Goal: Transaction & Acquisition: Purchase product/service

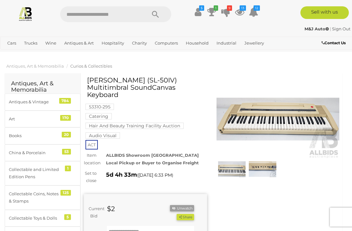
click at [213, 10] on icon at bounding box center [211, 11] width 9 height 11
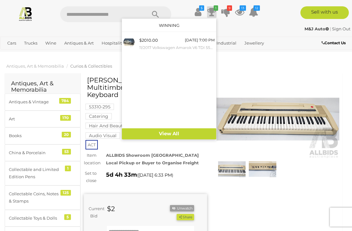
click at [174, 134] on link "View All" at bounding box center [169, 133] width 94 height 11
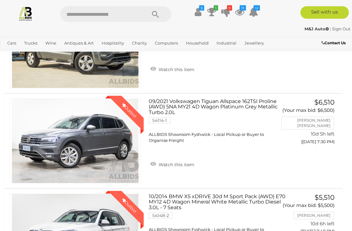
scroll to position [803, 0]
click at [244, 9] on icon "13" at bounding box center [243, 7] width 6 height 5
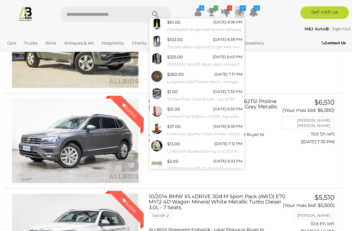
scroll to position [35, 0]
click at [201, 174] on link "View All" at bounding box center [197, 179] width 94 height 11
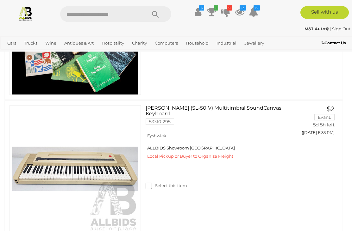
scroll to position [1324, 0]
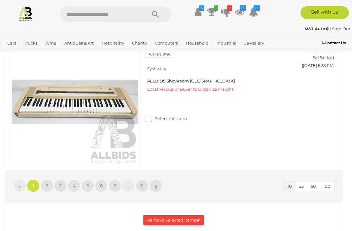
click at [159, 185] on link "»" at bounding box center [155, 186] width 13 height 13
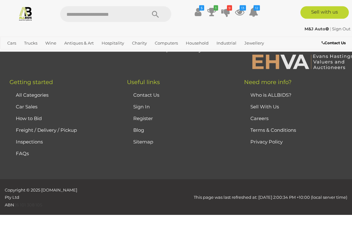
scroll to position [1434, 0]
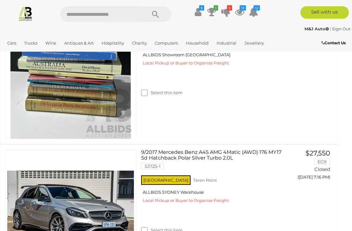
scroll to position [468, 4]
click at [0, 0] on link "View All Antiques & Art Auctions" at bounding box center [0, 0] width 0 height 0
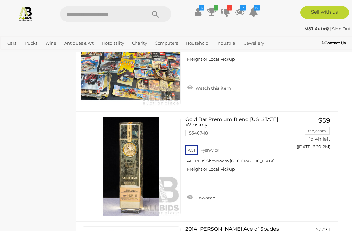
scroll to position [556, 4]
click at [0, 0] on link "View All Office Auctions" at bounding box center [0, 0] width 0 height 0
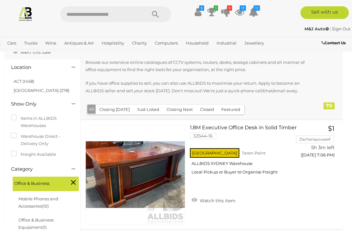
scroll to position [51, 0]
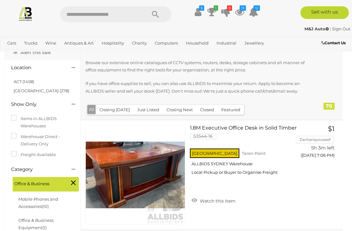
click at [24, 79] on link "ACT (1458)" at bounding box center [24, 81] width 21 height 5
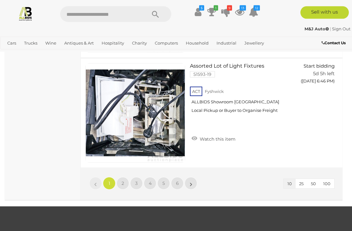
scroll to position [1103, 0]
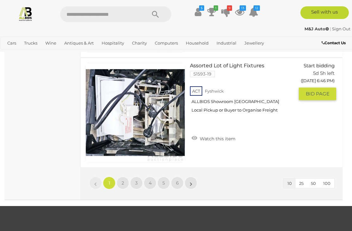
click at [320, 101] on link "Start bidding 5d 5h left (Friday 6:46 PM) GO TO BID PAGE" at bounding box center [319, 82] width 33 height 38
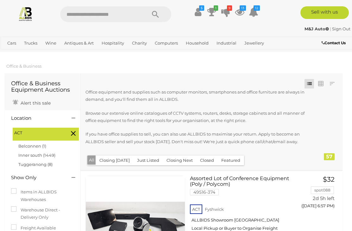
scroll to position [1123, 0]
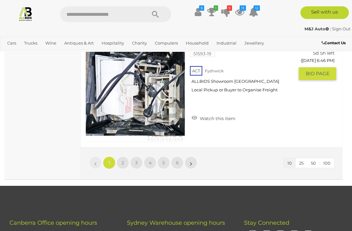
click at [200, 160] on div "10 25 50 100 « 1 2 3 4 5 6 »" at bounding box center [212, 163] width 262 height 33
click at [192, 160] on link "»" at bounding box center [190, 163] width 13 height 13
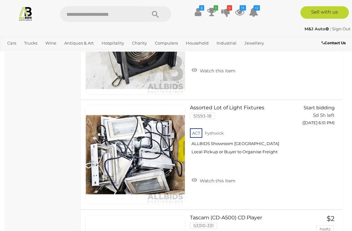
scroll to position [621, 0]
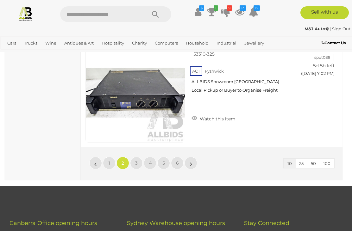
click at [193, 162] on link "»" at bounding box center [190, 163] width 13 height 13
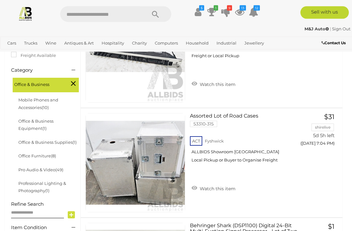
scroll to position [173, 0]
click at [228, 187] on link "Watch this item" at bounding box center [213, 188] width 47 height 9
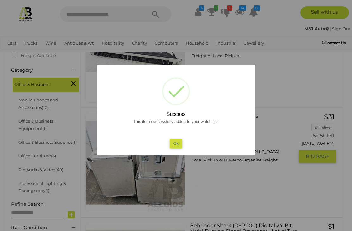
click at [182, 148] on button "Ok" at bounding box center [176, 143] width 13 height 9
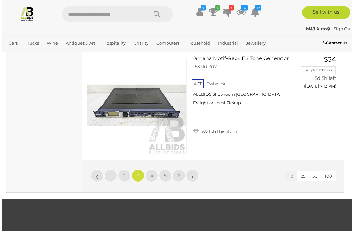
scroll to position [1117, 0]
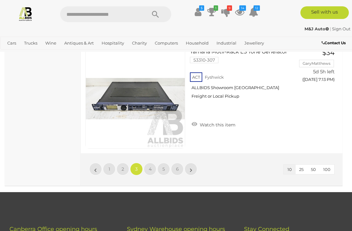
click at [216, 165] on div "10 25 50 100 « 1 2 3 4 5 6 »" at bounding box center [212, 169] width 262 height 33
click at [199, 165] on div "10 25 50 100 « 1 2 3 4 5 6 »" at bounding box center [212, 169] width 262 height 33
click at [189, 168] on link "»" at bounding box center [190, 169] width 13 height 13
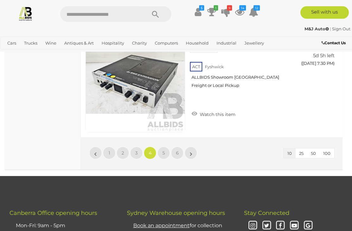
scroll to position [1133, 0]
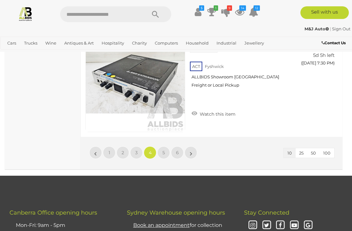
click at [193, 152] on link "»" at bounding box center [190, 152] width 13 height 13
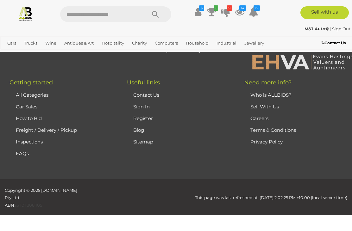
scroll to position [106, 0]
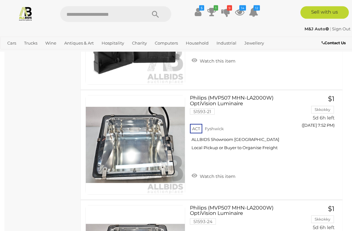
scroll to position [631, 0]
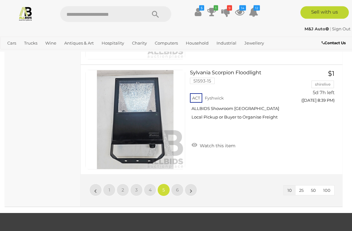
click at [202, 184] on div "10 25 50 100 « 1 2 3 4 5 6 »" at bounding box center [212, 191] width 262 height 33
click at [193, 188] on link "»" at bounding box center [190, 190] width 13 height 13
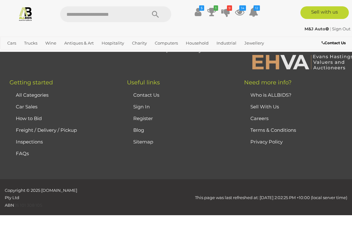
scroll to position [106, 0]
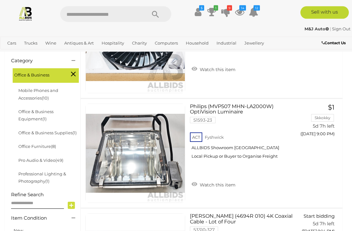
scroll to position [171, 0]
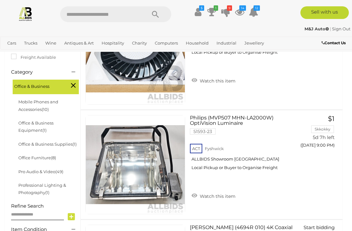
click at [0, 0] on span "Auctions" at bounding box center [0, 0] width 0 height 0
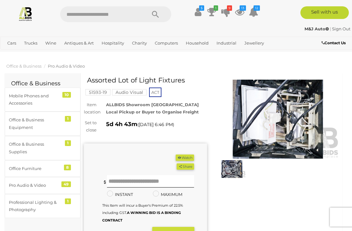
click at [303, 113] on img at bounding box center [277, 119] width 123 height 79
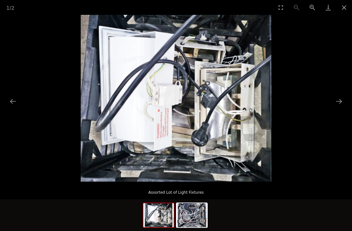
click at [343, 100] on button "Next slide" at bounding box center [338, 101] width 13 height 12
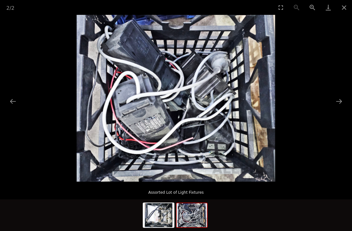
click at [341, 102] on button "Next slide" at bounding box center [338, 101] width 13 height 12
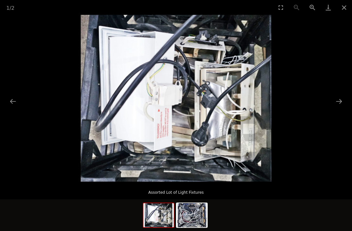
click at [342, 99] on button "Next slide" at bounding box center [338, 101] width 13 height 12
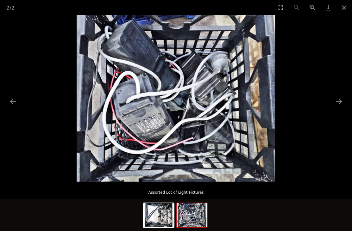
click at [344, 98] on button "Next slide" at bounding box center [338, 101] width 13 height 12
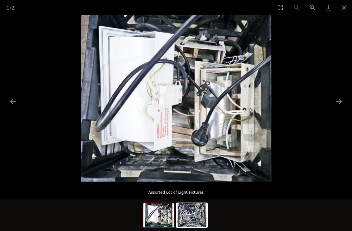
click at [345, 97] on button "Next slide" at bounding box center [338, 101] width 13 height 12
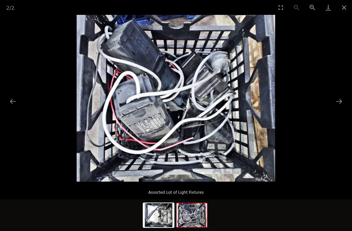
click at [346, 7] on button "Close gallery" at bounding box center [344, 7] width 16 height 15
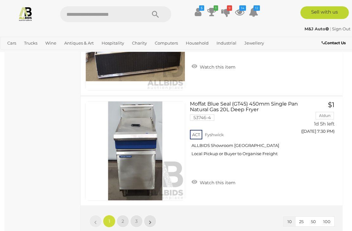
scroll to position [1186, 0]
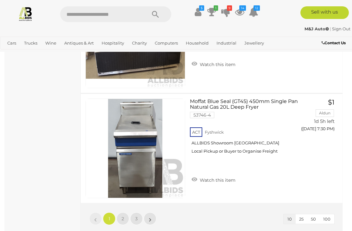
click at [155, 213] on link "»" at bounding box center [150, 219] width 13 height 13
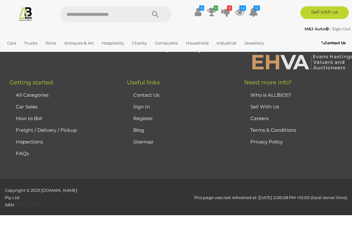
scroll to position [220, 0]
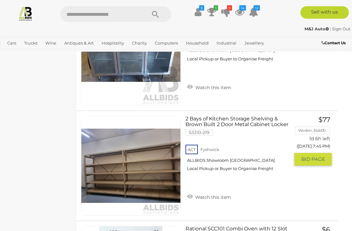
scroll to position [399, 4]
click at [221, 192] on link "Watch this item" at bounding box center [208, 196] width 47 height 9
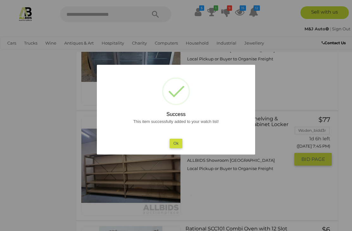
click at [177, 148] on button "Ok" at bounding box center [176, 143] width 13 height 9
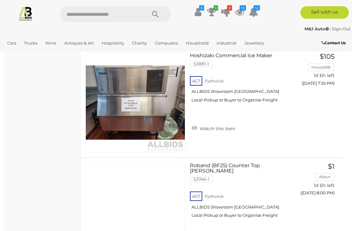
scroll to position [682, 0]
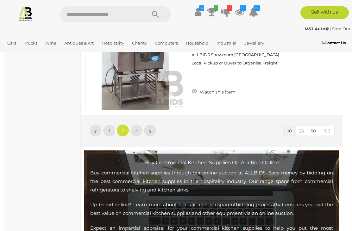
click at [153, 125] on link "»" at bounding box center [150, 130] width 13 height 13
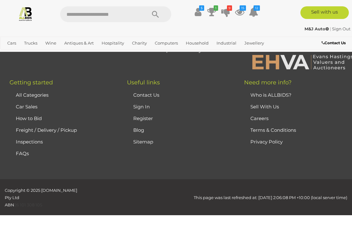
scroll to position [220, 0]
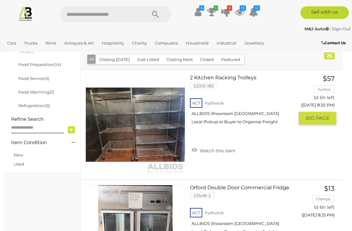
click at [226, 146] on link "Watch this item" at bounding box center [213, 150] width 47 height 9
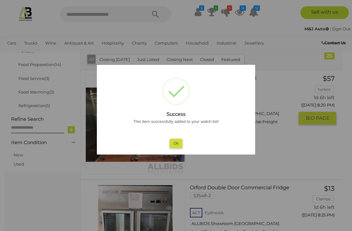
click at [180, 148] on button "Ok" at bounding box center [176, 143] width 13 height 9
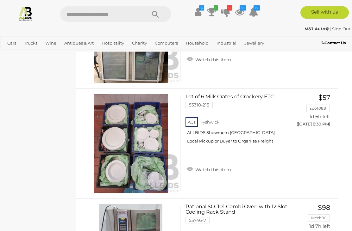
scroll to position [421, 4]
click at [0, 0] on link "View All Household Auctions" at bounding box center [0, 0] width 0 height 0
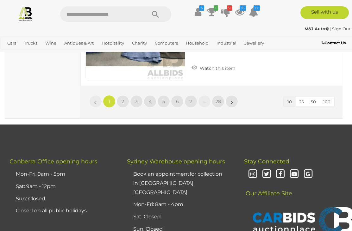
scroll to position [1181, 0]
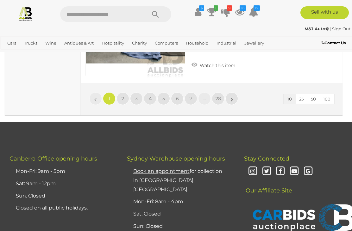
click at [233, 95] on link "»" at bounding box center [231, 98] width 13 height 13
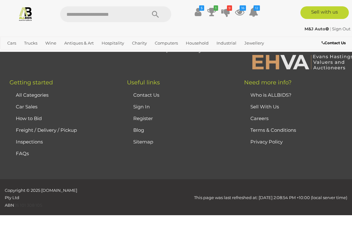
scroll to position [100, 0]
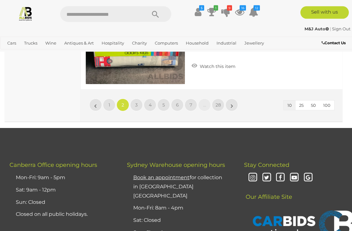
scroll to position [1181, 0]
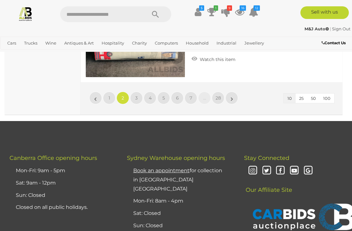
click at [234, 89] on div "10 25 50 100 « 1 2 3 4 5 6 7 … 28 »" at bounding box center [212, 98] width 262 height 33
click at [229, 94] on link "»" at bounding box center [231, 98] width 13 height 13
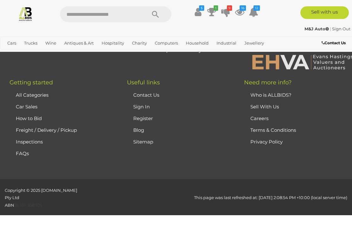
scroll to position [100, 0]
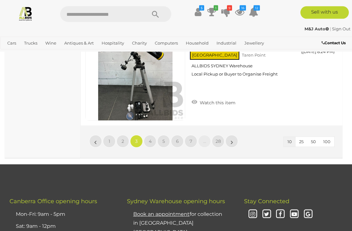
scroll to position [1144, 0]
click at [237, 129] on div "10 25 50 100 « 1 2 3 4 5 6 7 … 28 »" at bounding box center [212, 142] width 262 height 33
click at [230, 135] on link "»" at bounding box center [231, 141] width 13 height 13
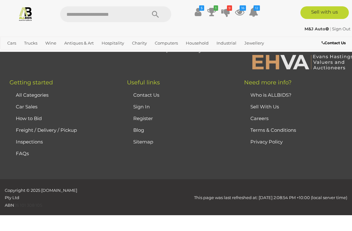
scroll to position [100, 0]
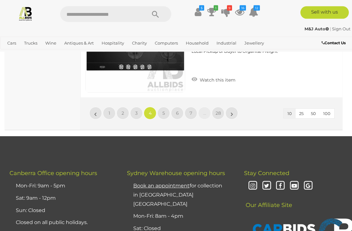
click at [235, 109] on link "»" at bounding box center [231, 113] width 13 height 13
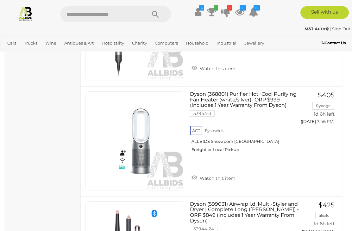
scroll to position [848, 0]
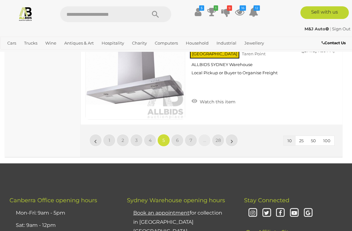
click at [235, 135] on link "»" at bounding box center [231, 140] width 13 height 13
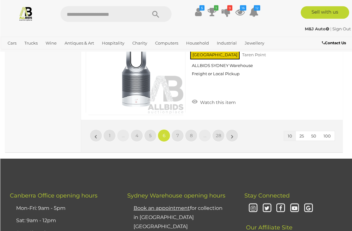
scroll to position [1144, 0]
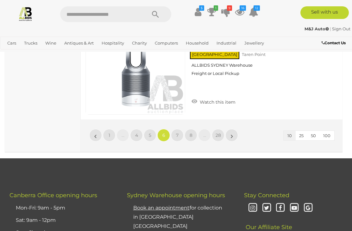
click at [234, 131] on link "»" at bounding box center [231, 135] width 13 height 13
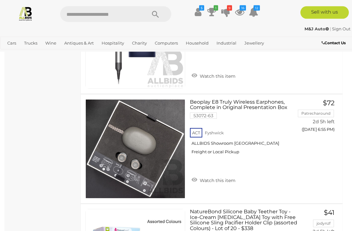
scroll to position [731, 0]
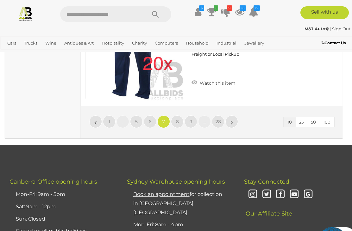
click at [234, 120] on link "»" at bounding box center [231, 121] width 13 height 13
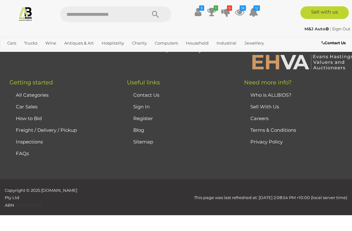
scroll to position [100, 0]
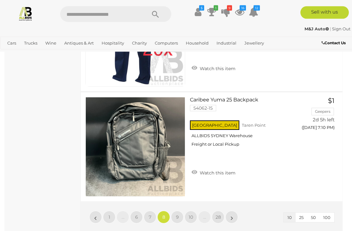
scroll to position [1062, 0]
click at [234, 214] on link "»" at bounding box center [231, 217] width 13 height 13
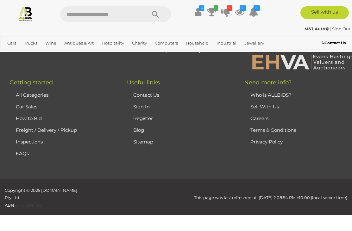
scroll to position [100, 0]
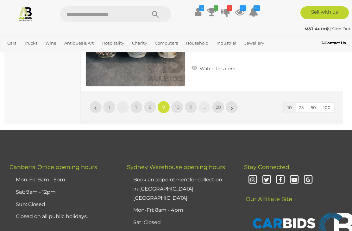
scroll to position [1172, 0]
